Goal: Task Accomplishment & Management: Manage account settings

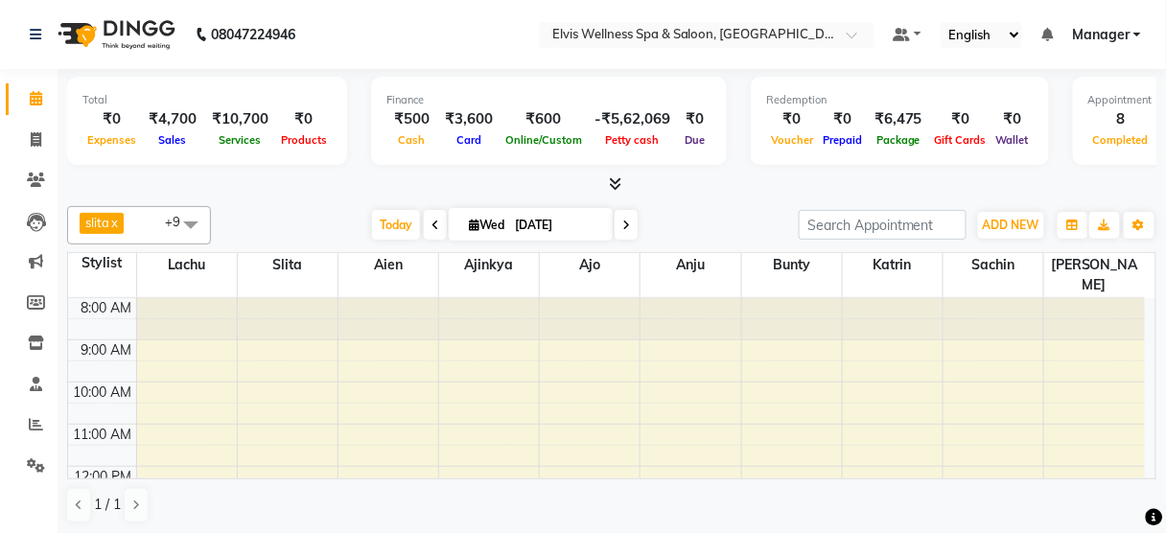
scroll to position [187, 0]
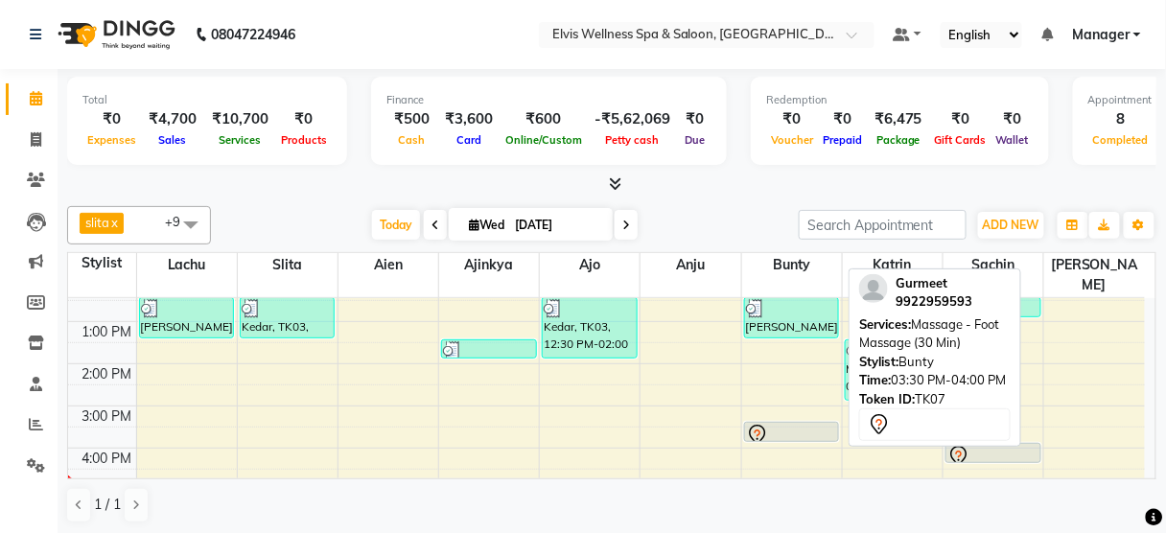
click at [819, 424] on div at bounding box center [792, 435] width 92 height 23
select select "7"
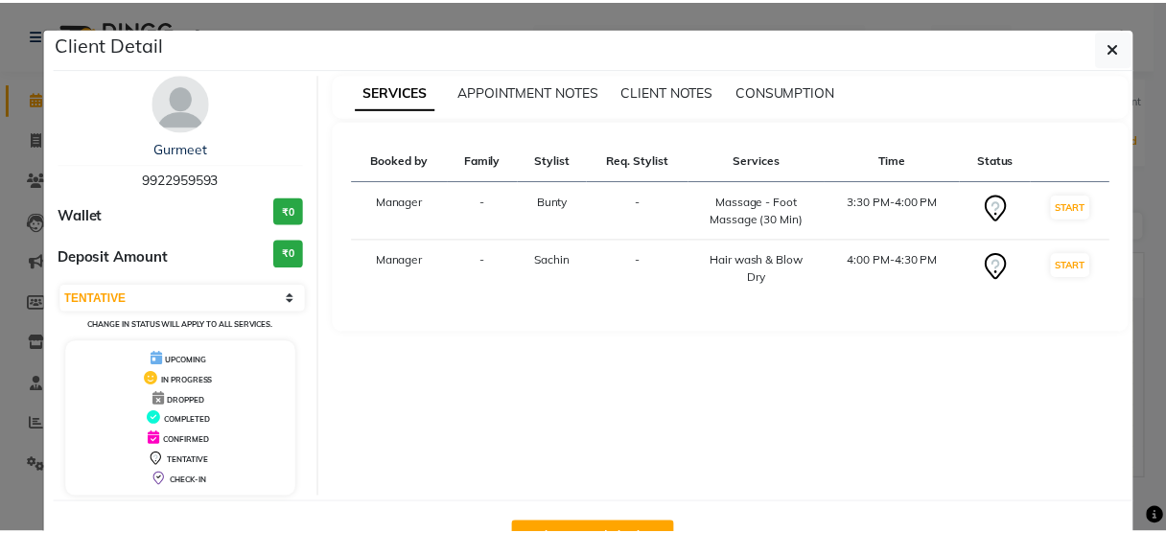
scroll to position [62, 0]
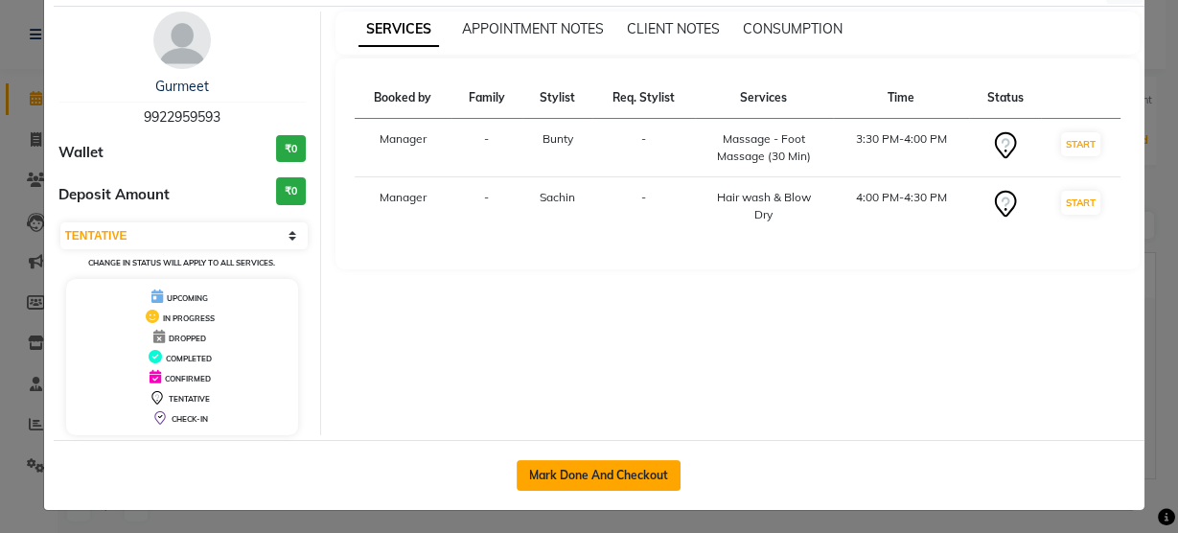
click at [590, 463] on button "Mark Done And Checkout" at bounding box center [599, 475] width 164 height 31
select select "service"
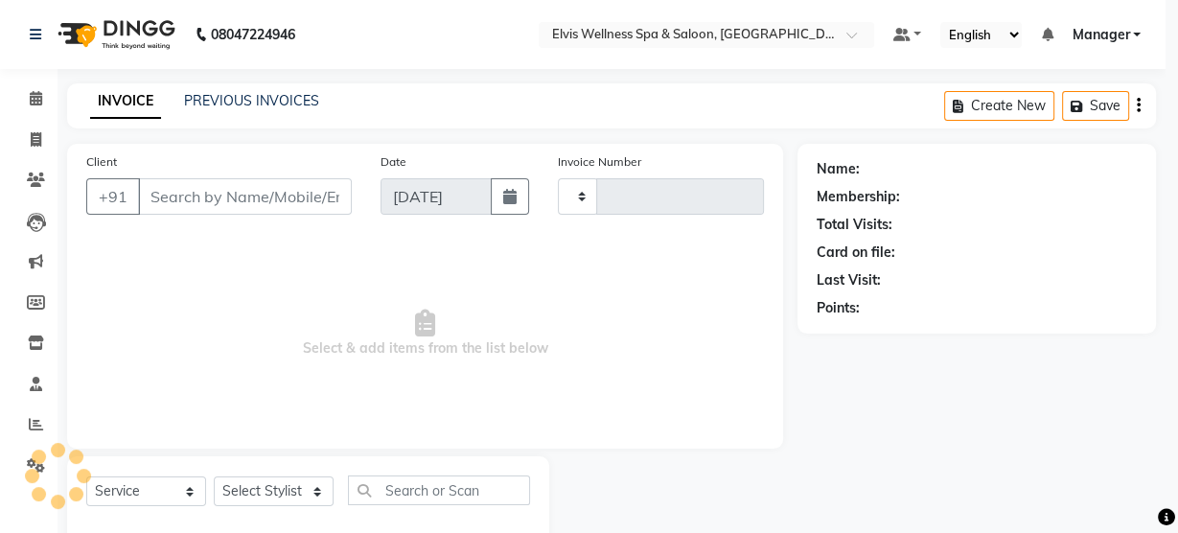
type input "2988"
select select "5733"
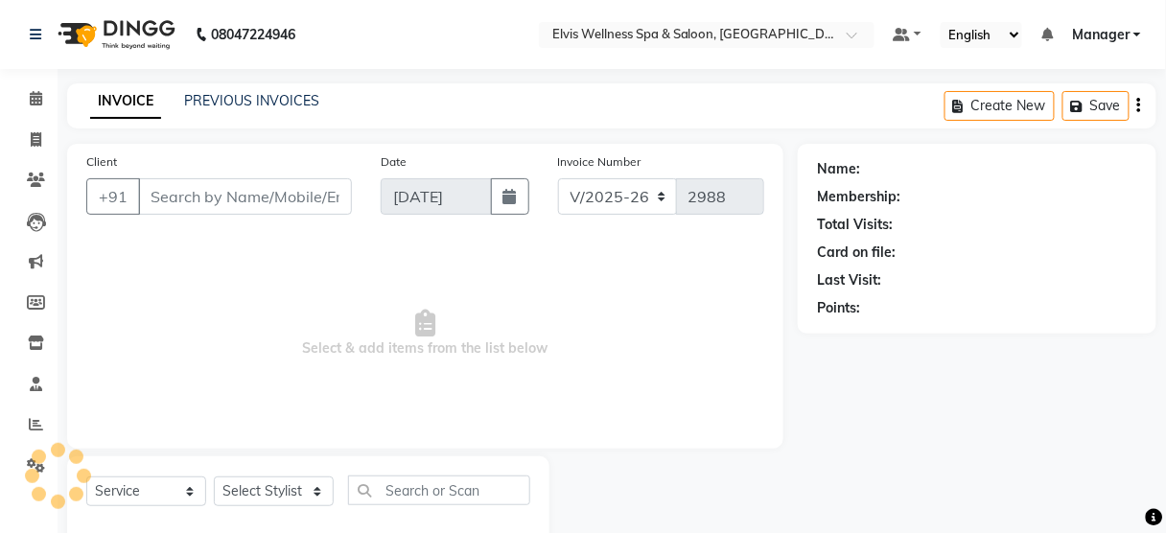
type input "9922959593"
select select "59835"
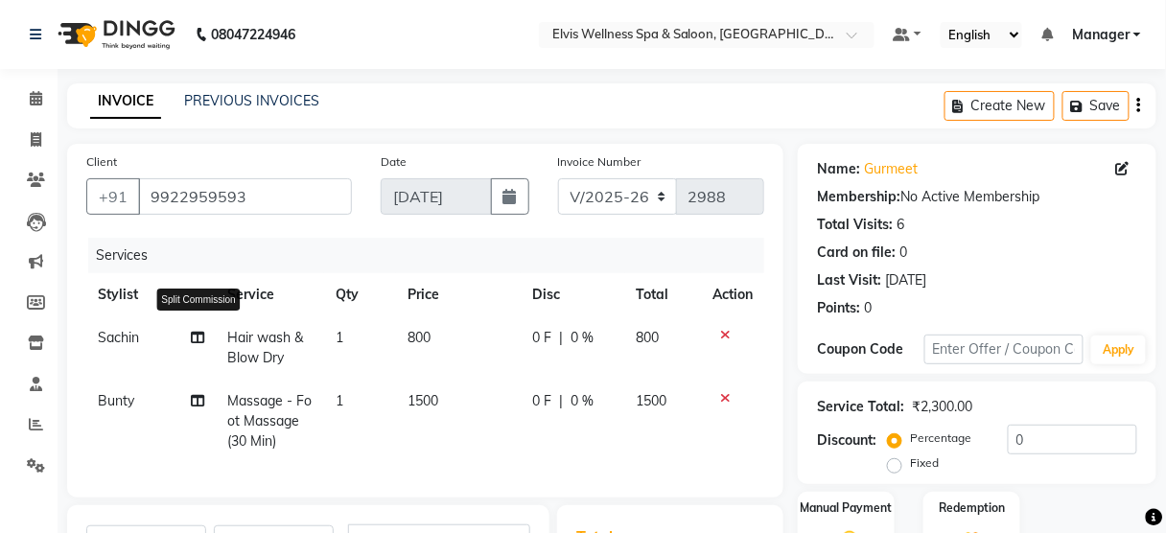
click at [199, 331] on icon at bounding box center [197, 337] width 13 height 13
select select "48152"
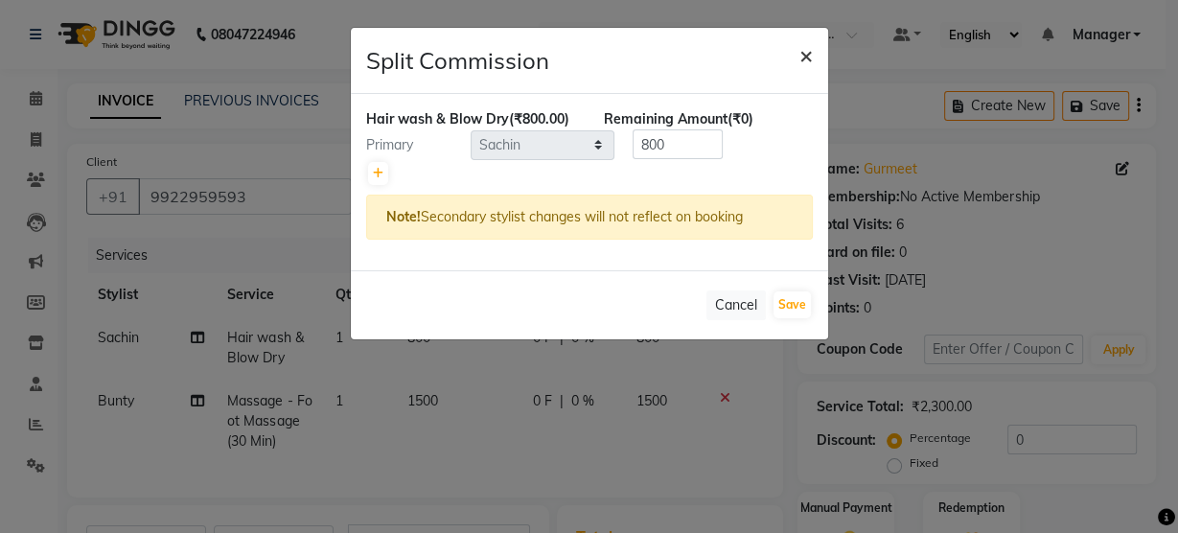
click at [800, 58] on span "×" at bounding box center [806, 54] width 13 height 29
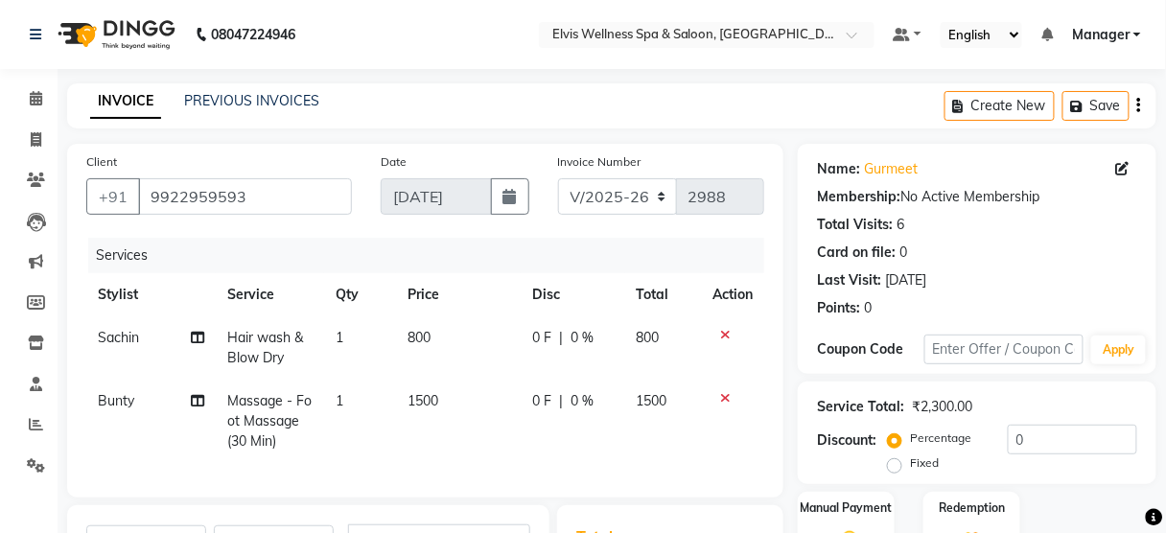
click at [254, 340] on span "Hair wash & Blow Dry" at bounding box center [265, 347] width 76 height 37
select select "48152"
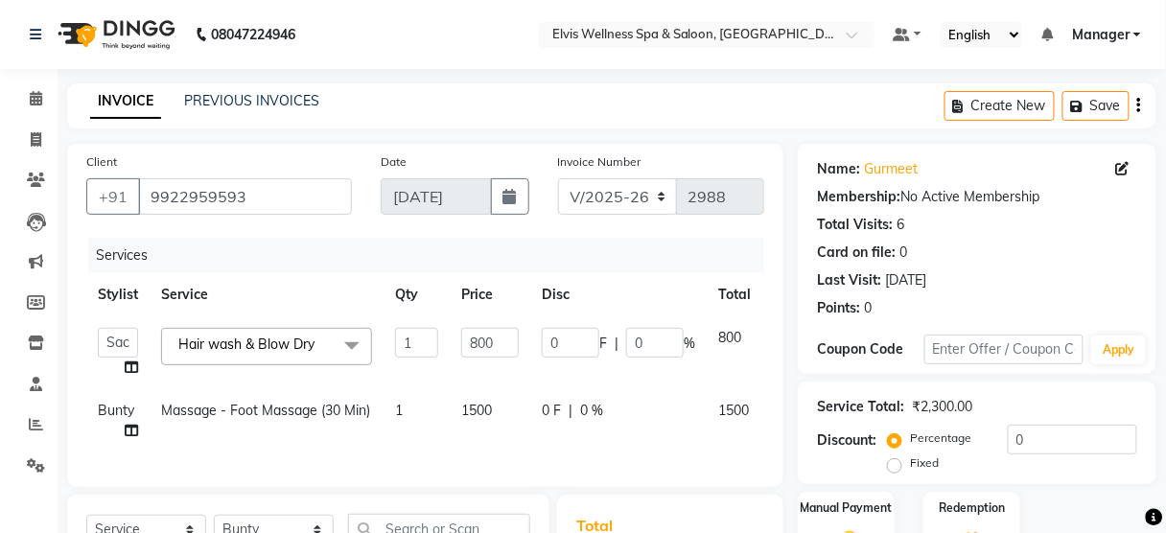
click at [254, 340] on span "Hair wash & Blow Dry" at bounding box center [246, 344] width 136 height 17
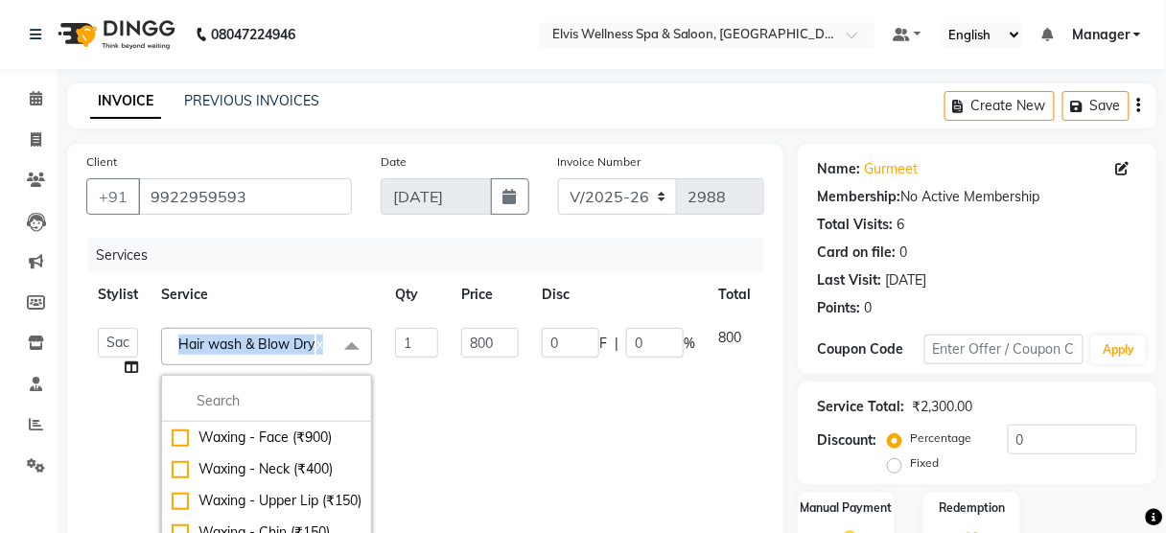
click at [254, 340] on span "Hair wash & Blow Dry" at bounding box center [246, 344] width 136 height 17
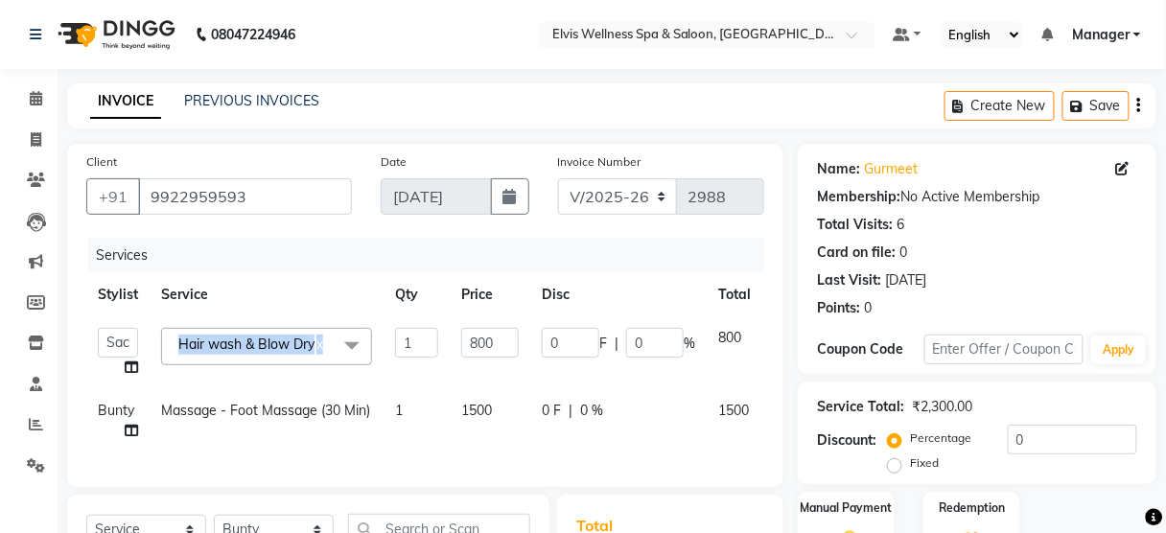
click at [254, 340] on span "Hair wash & Blow Dry" at bounding box center [246, 344] width 136 height 17
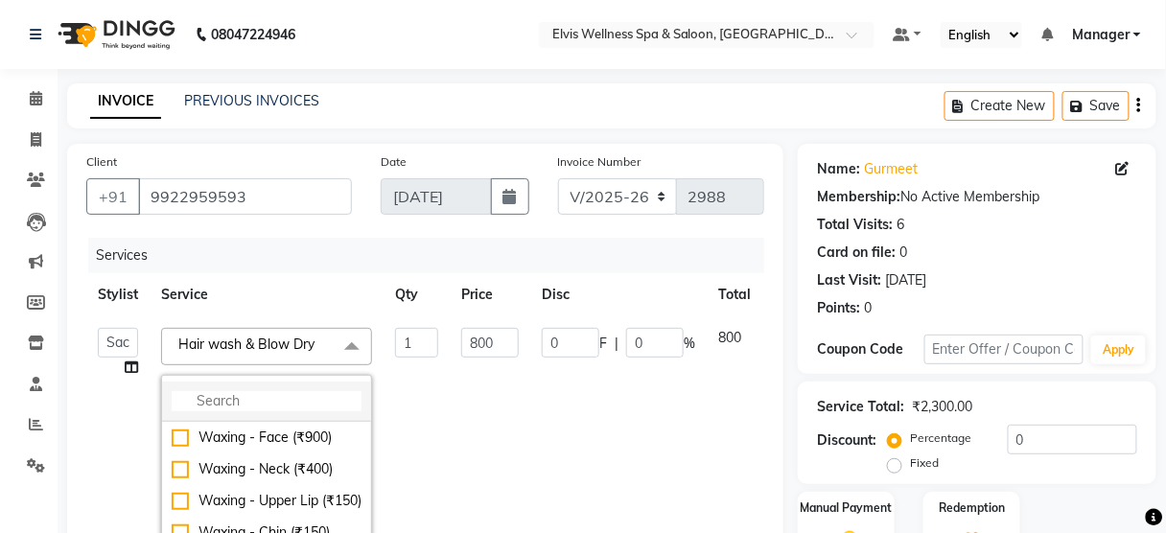
click at [211, 403] on input "multiselect-search" at bounding box center [267, 401] width 190 height 20
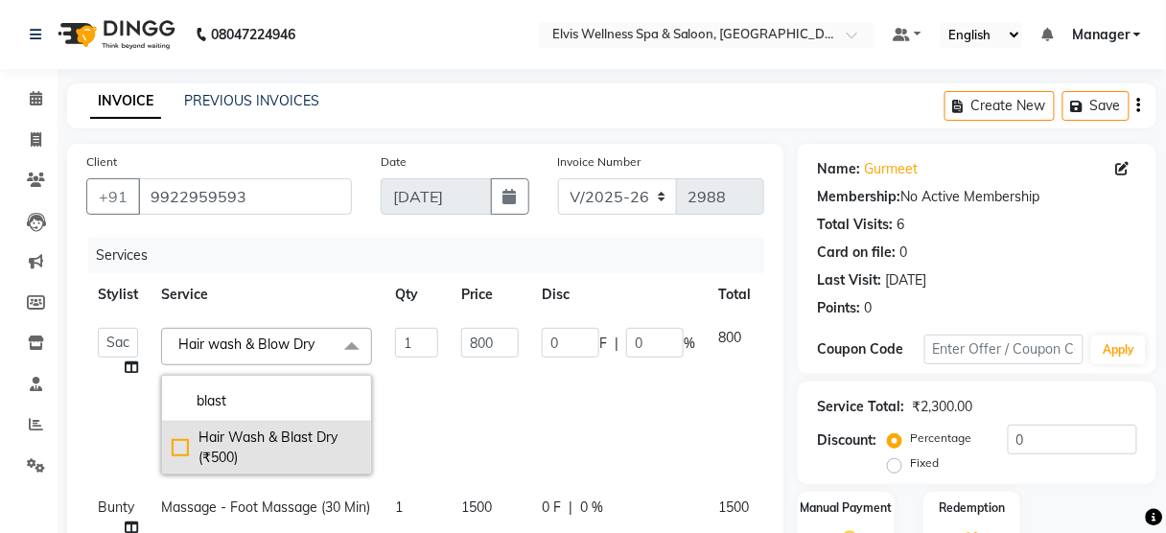
type input "blast"
click at [216, 455] on div "Hair Wash & Blast Dry (₹500)" at bounding box center [267, 448] width 190 height 40
checkbox input "true"
type input "500"
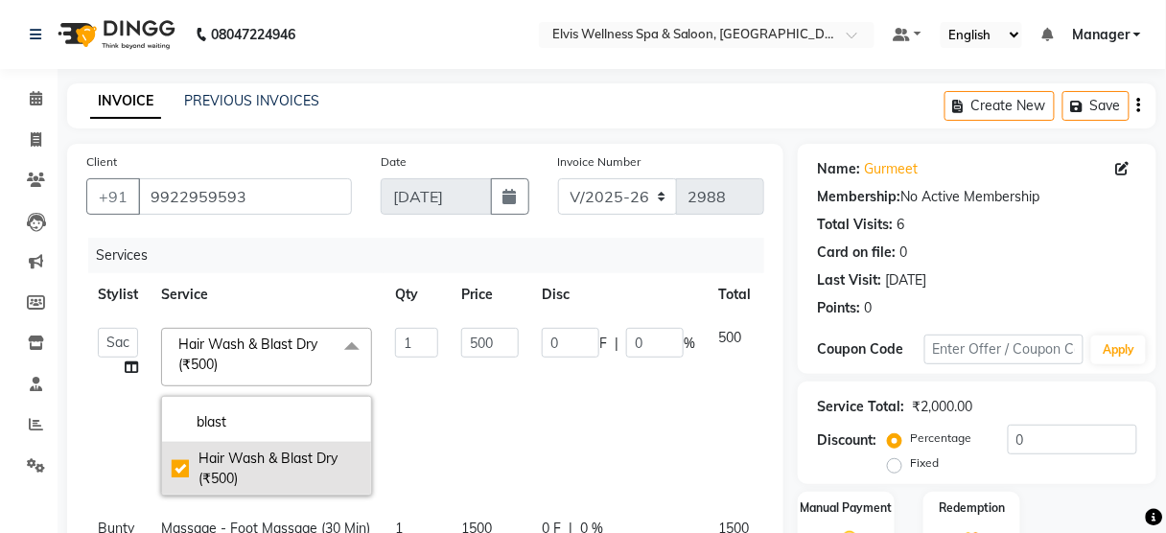
click at [216, 455] on div "Hair Wash & Blast Dry (₹500)" at bounding box center [267, 469] width 190 height 40
checkbox input "false"
type input "0"
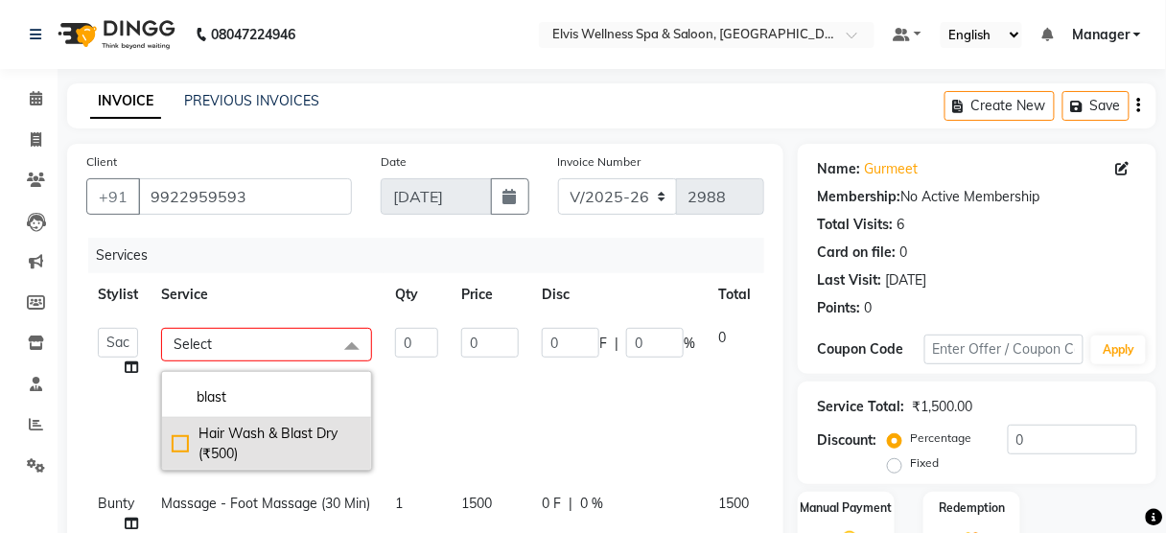
click at [216, 455] on div "Hair Wash & Blast Dry (₹500)" at bounding box center [267, 444] width 190 height 40
checkbox input "true"
type input "1"
type input "500"
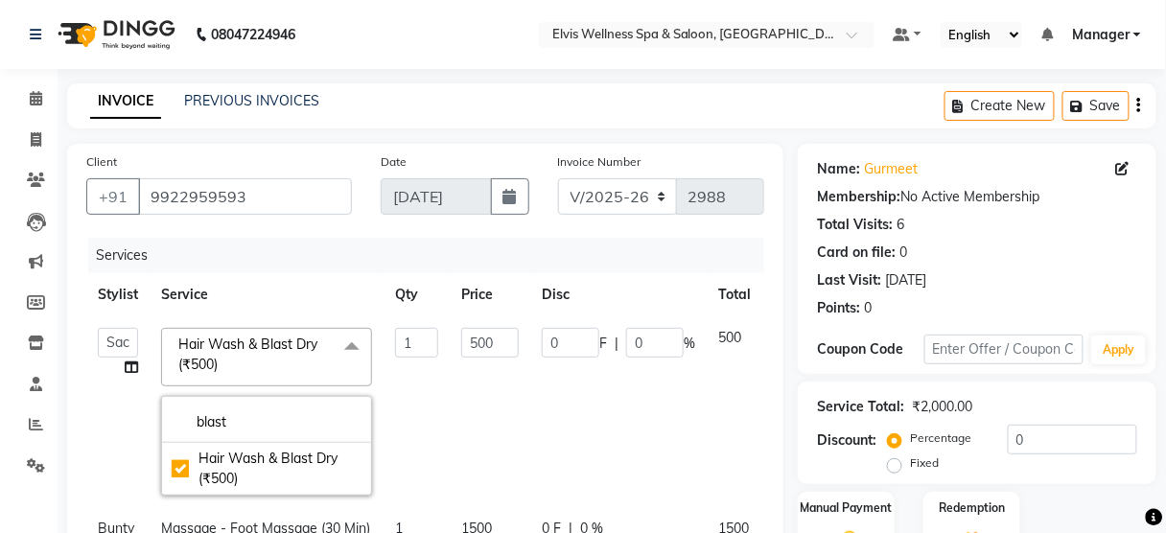
click at [698, 456] on td "0 F | 0 %" at bounding box center [618, 411] width 176 height 191
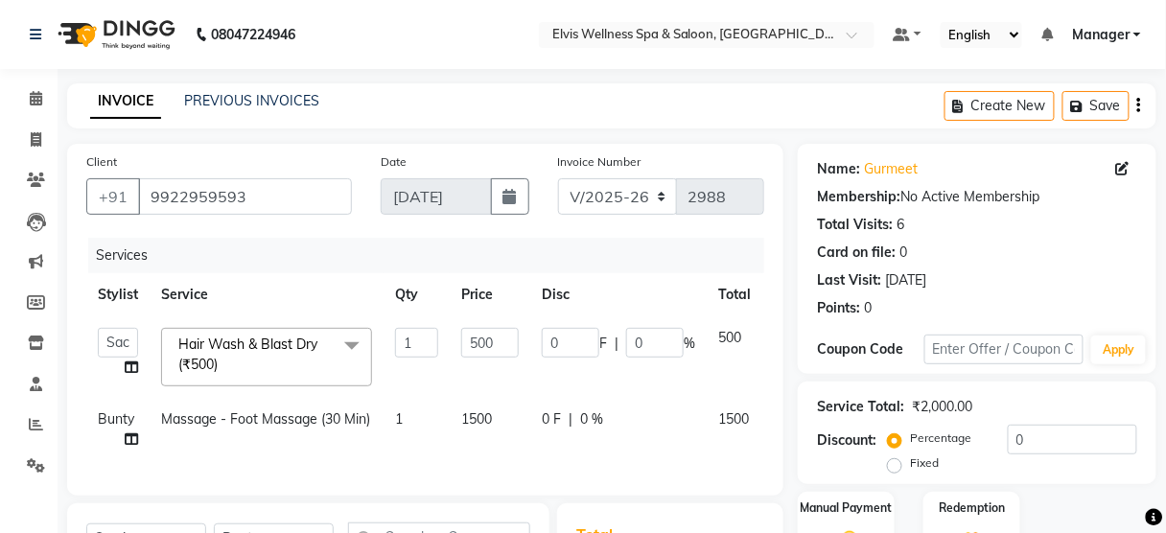
scroll to position [291, 0]
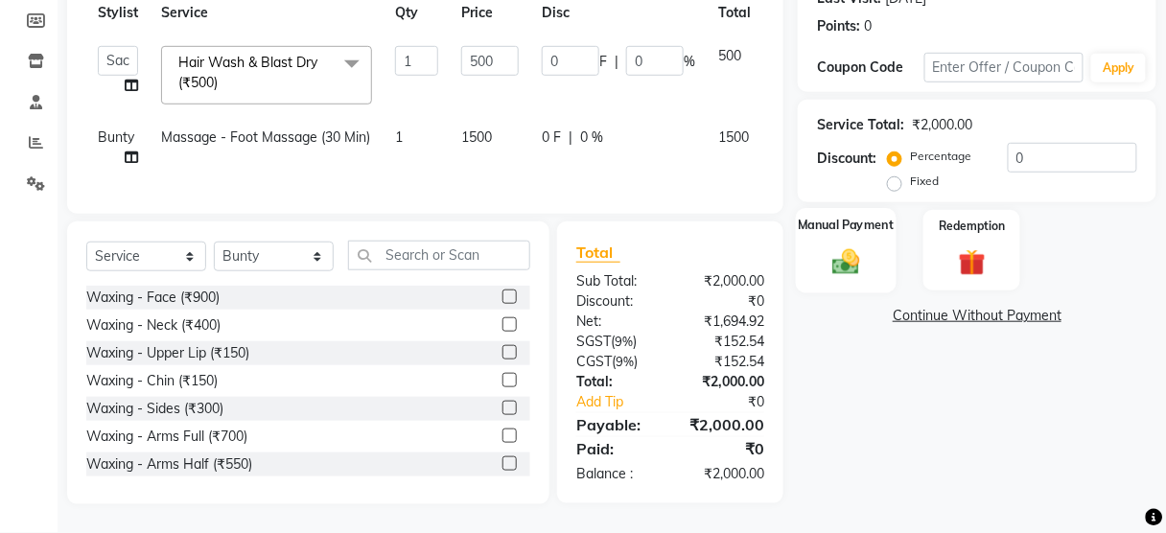
click at [821, 240] on div "Manual Payment" at bounding box center [846, 250] width 101 height 84
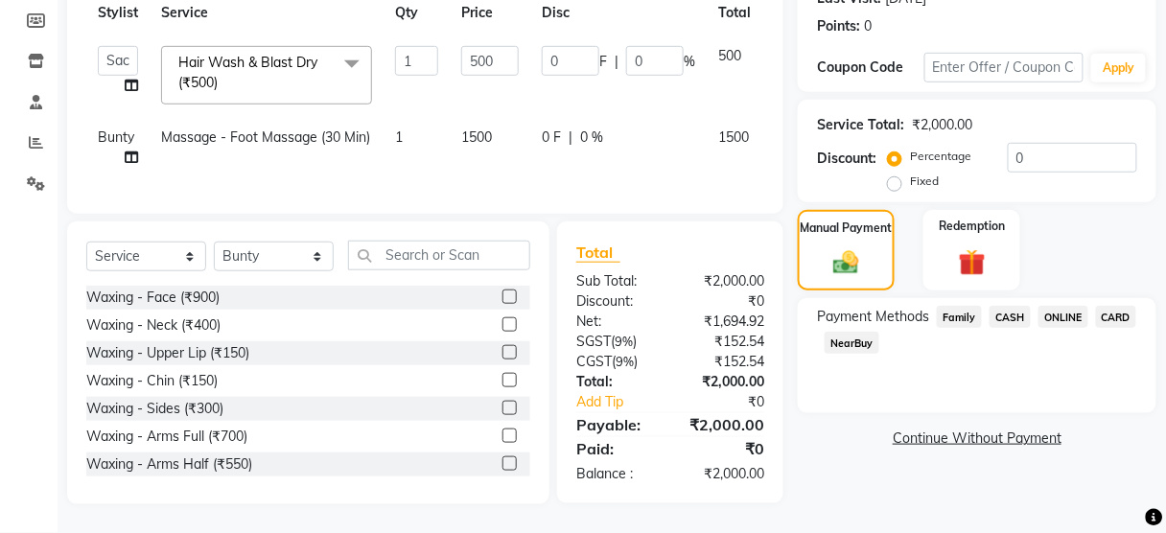
click at [1059, 306] on span "ONLINE" at bounding box center [1063, 317] width 50 height 22
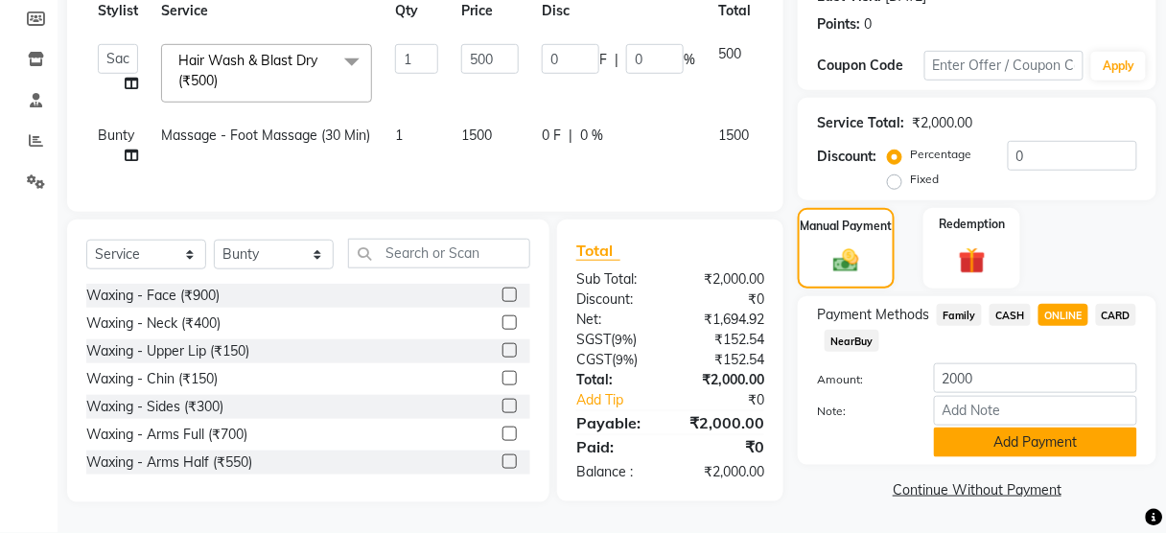
click at [978, 446] on button "Add Payment" at bounding box center [1035, 443] width 203 height 30
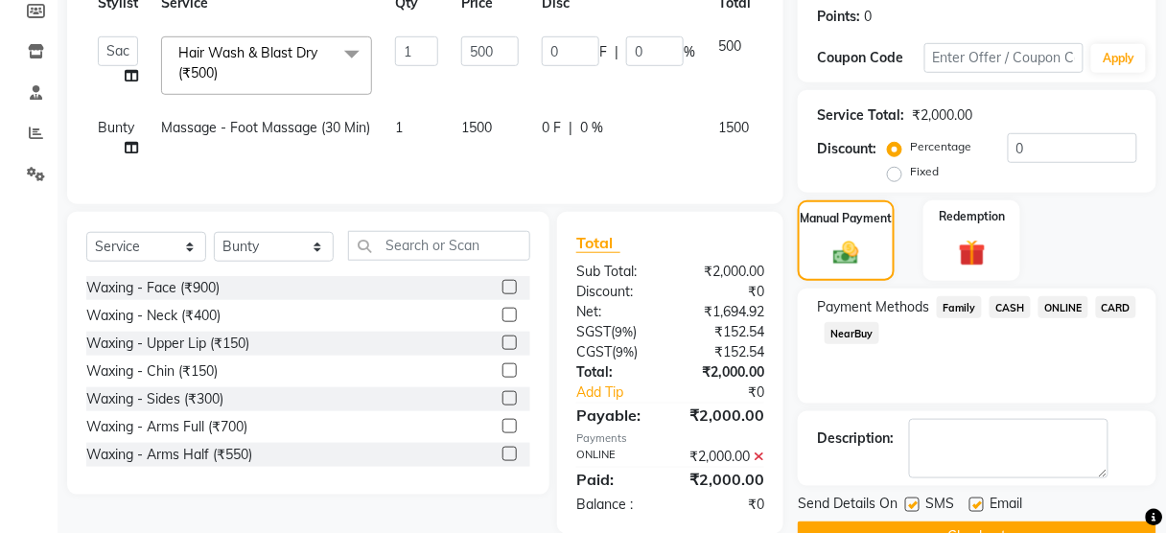
click at [911, 506] on div at bounding box center [911, 508] width 12 height 20
click at [911, 506] on label at bounding box center [912, 505] width 14 height 14
click at [911, 506] on input "checkbox" at bounding box center [911, 506] width 12 height 12
checkbox input "false"
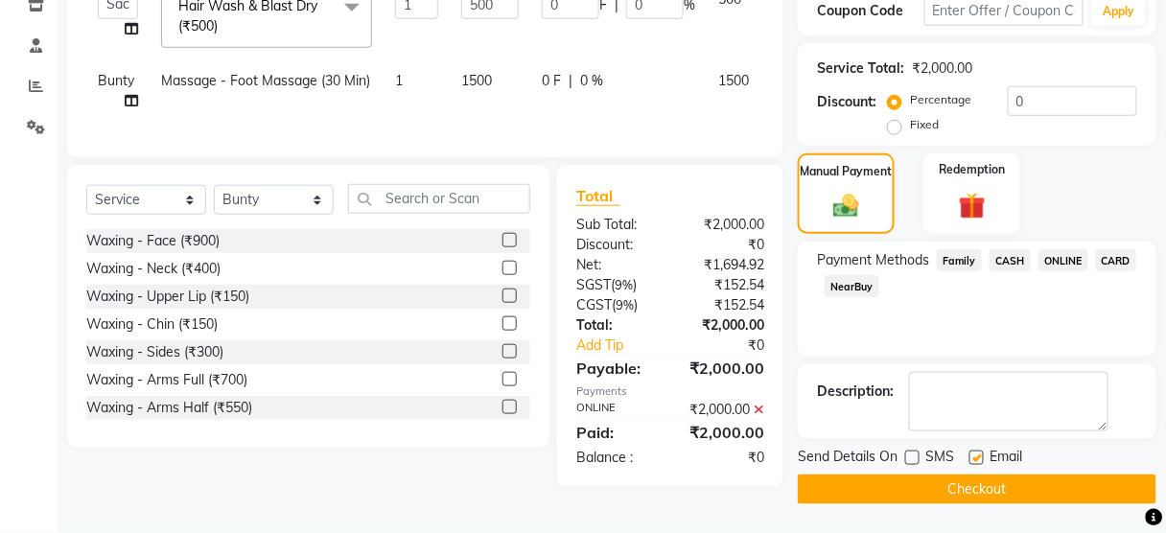
click at [909, 475] on button "Checkout" at bounding box center [977, 490] width 359 height 30
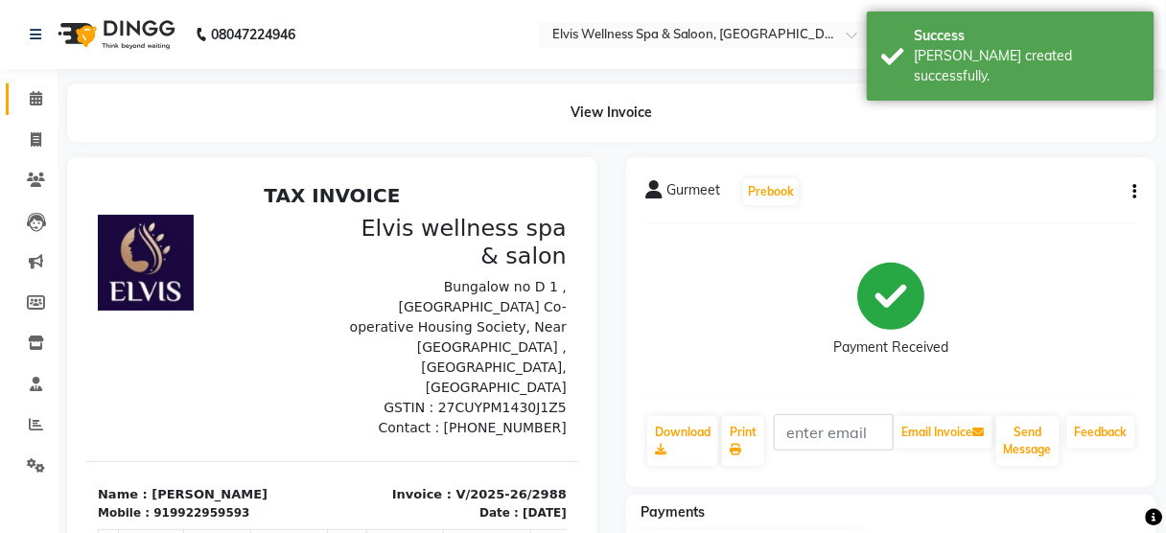
click at [36, 88] on span at bounding box center [36, 99] width 34 height 22
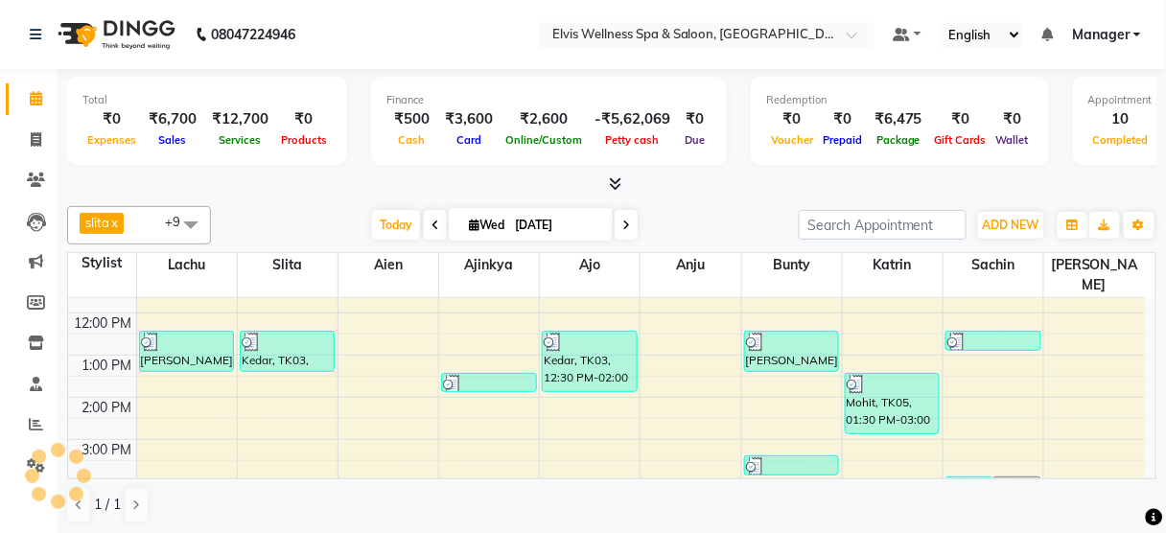
scroll to position [211, 0]
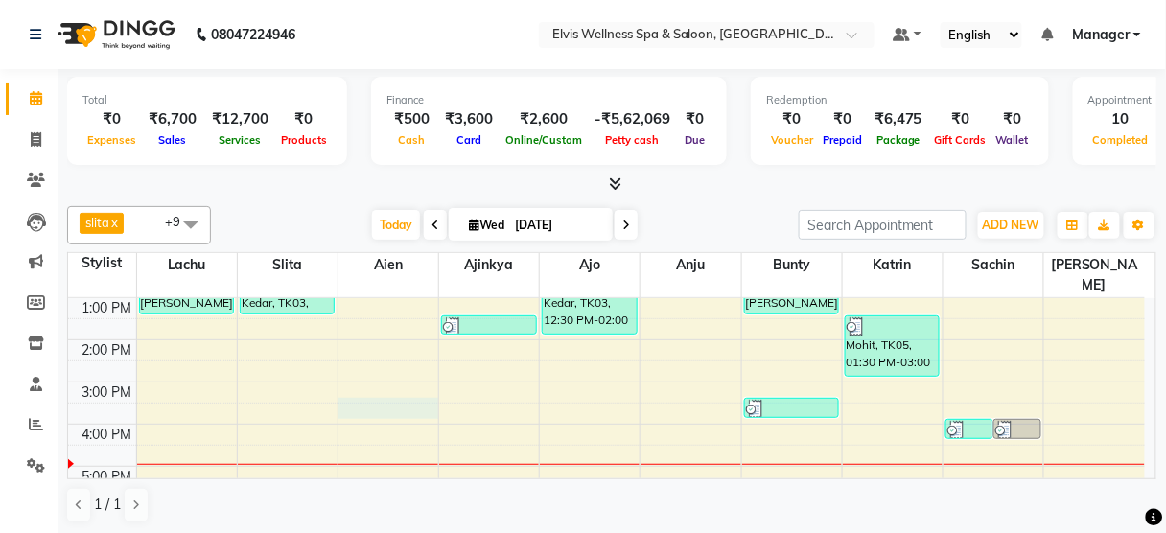
click at [386, 387] on div "8:00 AM 9:00 AM 10:00 AM 11:00 AM 12:00 PM 1:00 PM 2:00 PM 3:00 PM 4:00 PM 5:00…" at bounding box center [606, 382] width 1077 height 590
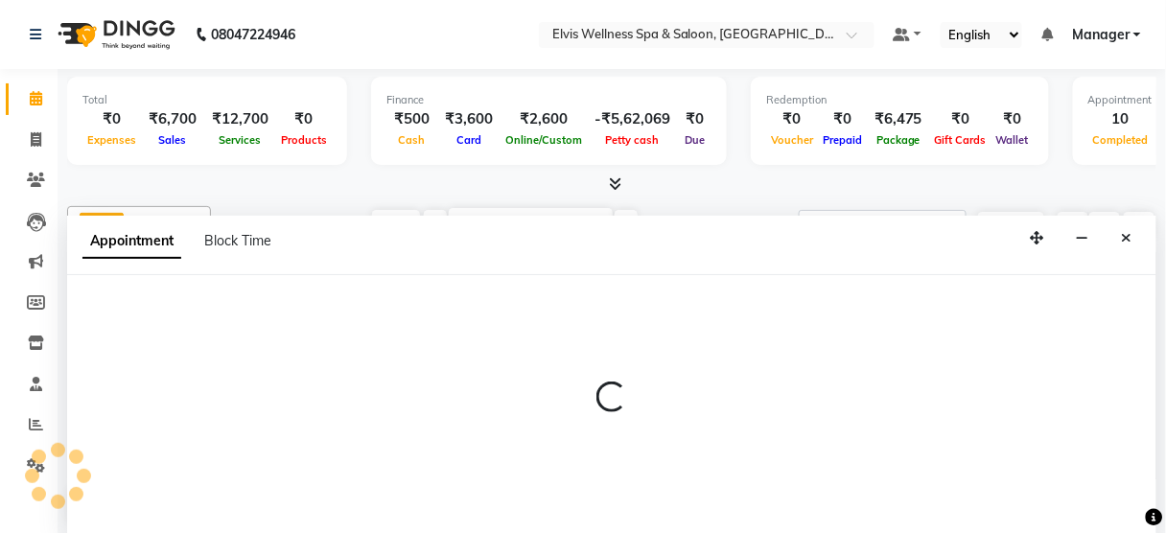
scroll to position [0, 0]
select select "45634"
select select "930"
select select "tentative"
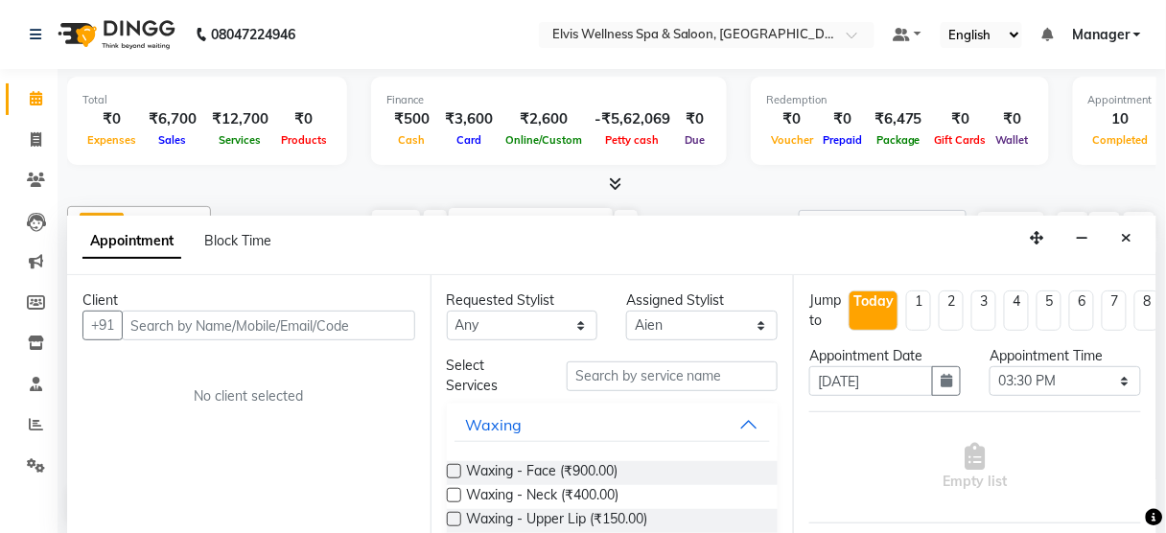
click at [182, 320] on input "text" at bounding box center [268, 326] width 293 height 30
click at [182, 320] on input "9822503451" at bounding box center [229, 326] width 214 height 30
click at [218, 319] on input "9822503451" at bounding box center [229, 326] width 214 height 30
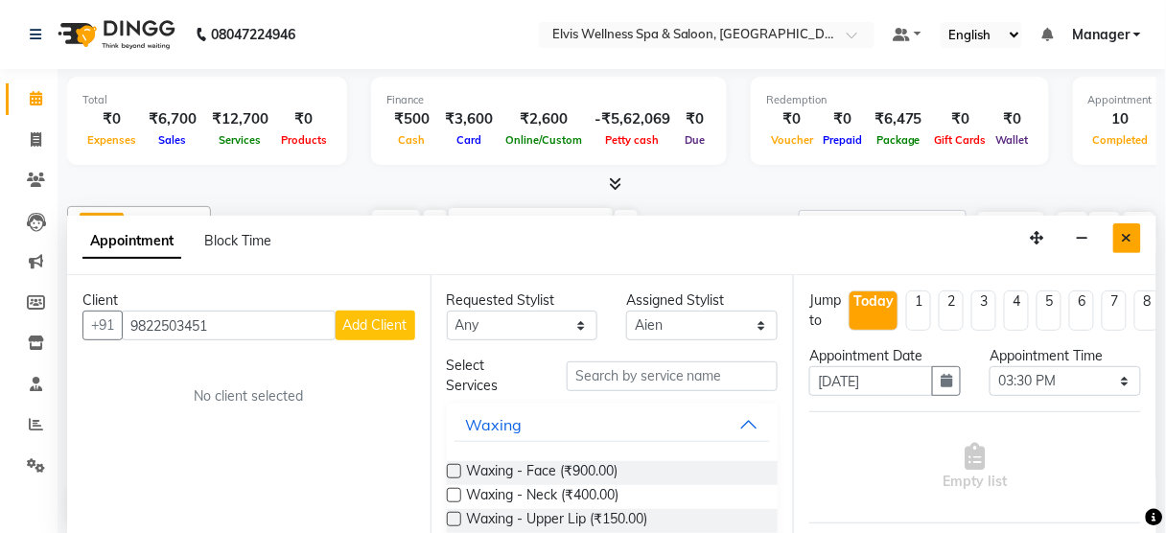
type input "9822503451"
click at [1136, 248] on button "Close" at bounding box center [1127, 238] width 28 height 30
